Goal: Find specific page/section: Find specific page/section

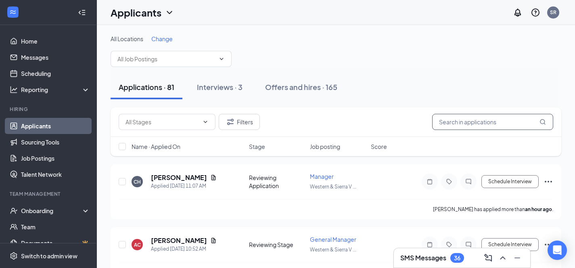
click at [454, 125] on input "text" at bounding box center [492, 122] width 121 height 16
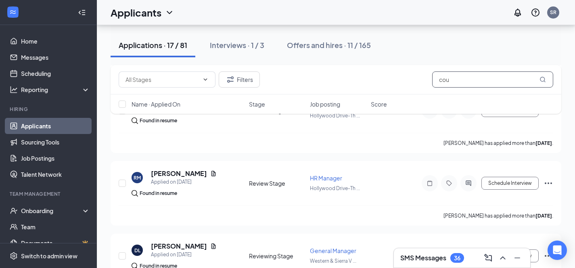
scroll to position [191, 0]
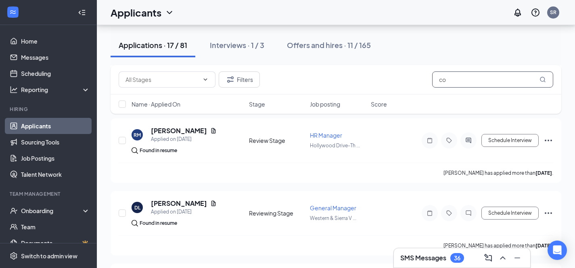
type input "c"
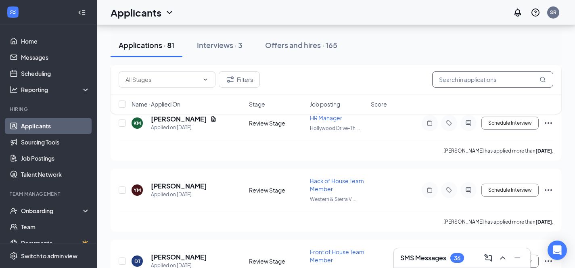
scroll to position [1478, 0]
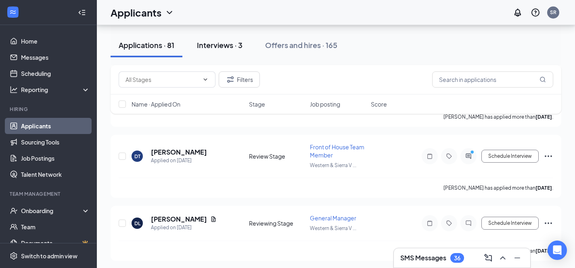
click at [219, 47] on div "Interviews · 3" at bounding box center [220, 45] width 46 height 10
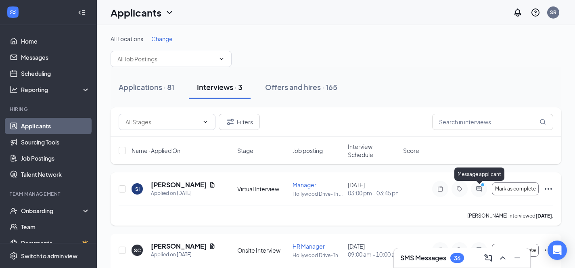
click at [479, 187] on icon "PrimaryDot" at bounding box center [484, 185] width 10 height 6
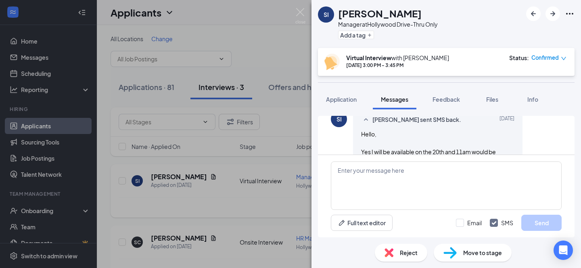
scroll to position [458, 0]
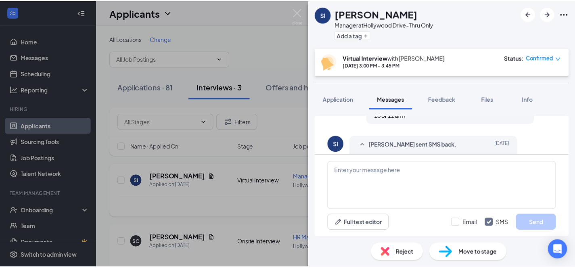
scroll to position [472, 0]
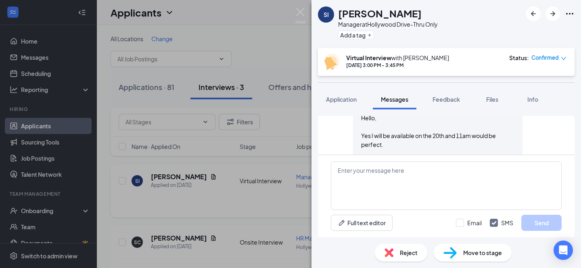
click at [248, 28] on div "SI [PERSON_NAME] Manager at [GEOGRAPHIC_DATA]-Thru Only Add a tag Virtual Inter…" at bounding box center [290, 134] width 581 height 268
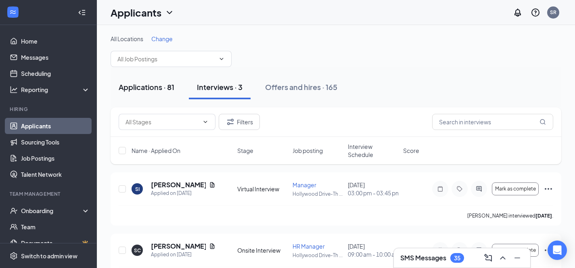
click at [139, 87] on div "Applications · 81" at bounding box center [147, 87] width 56 height 10
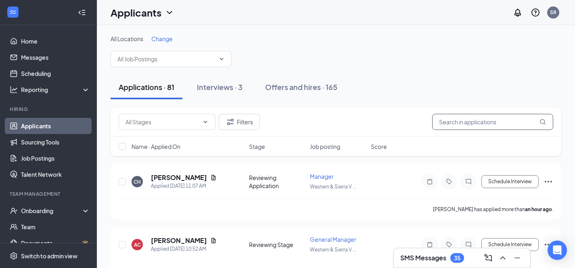
drag, startPoint x: 453, startPoint y: 125, endPoint x: 453, endPoint y: 120, distance: 4.8
click at [453, 124] on input "text" at bounding box center [492, 122] width 121 height 16
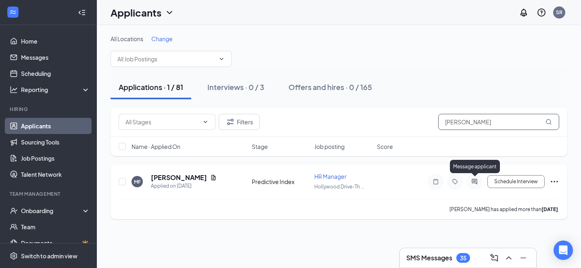
type input "[PERSON_NAME]"
click at [474, 182] on icon "ActiveChat" at bounding box center [473, 181] width 5 height 5
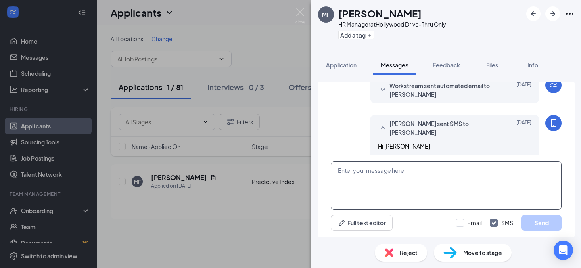
scroll to position [158, 0]
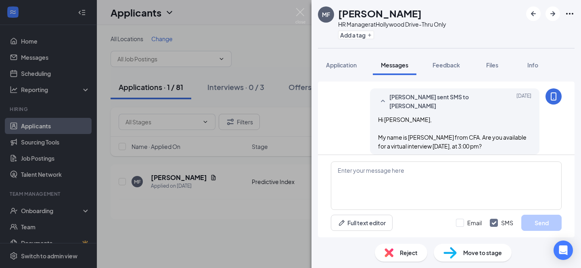
click at [271, 23] on div "MF [PERSON_NAME] HR Manager at [GEOGRAPHIC_DATA]-Thru Only Add a tag Applicatio…" at bounding box center [290, 134] width 581 height 268
